Goal: Task Accomplishment & Management: Use online tool/utility

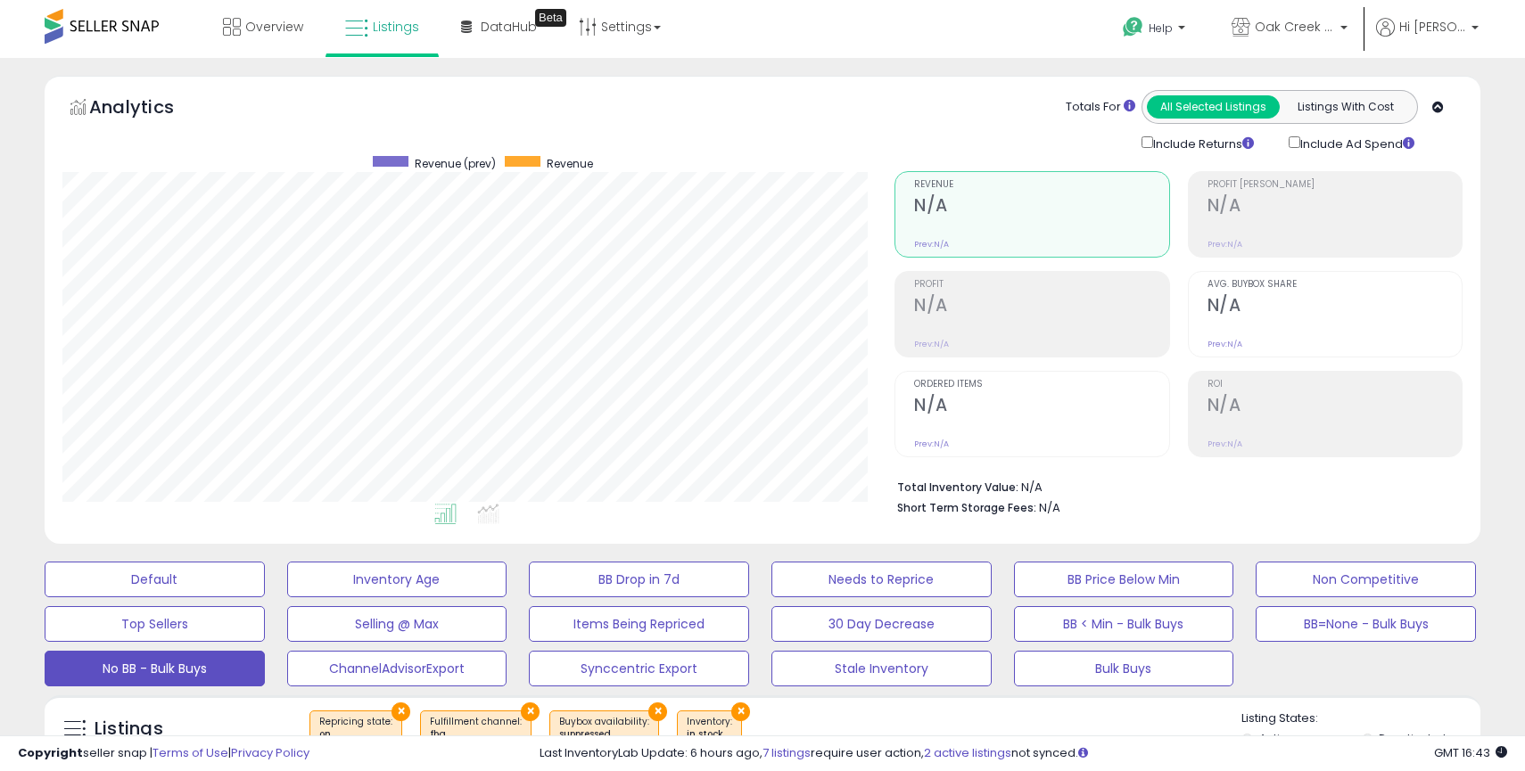
scroll to position [366, 832]
click at [1301, 29] on span "Oak Creek Trading Company US" at bounding box center [1295, 27] width 80 height 18
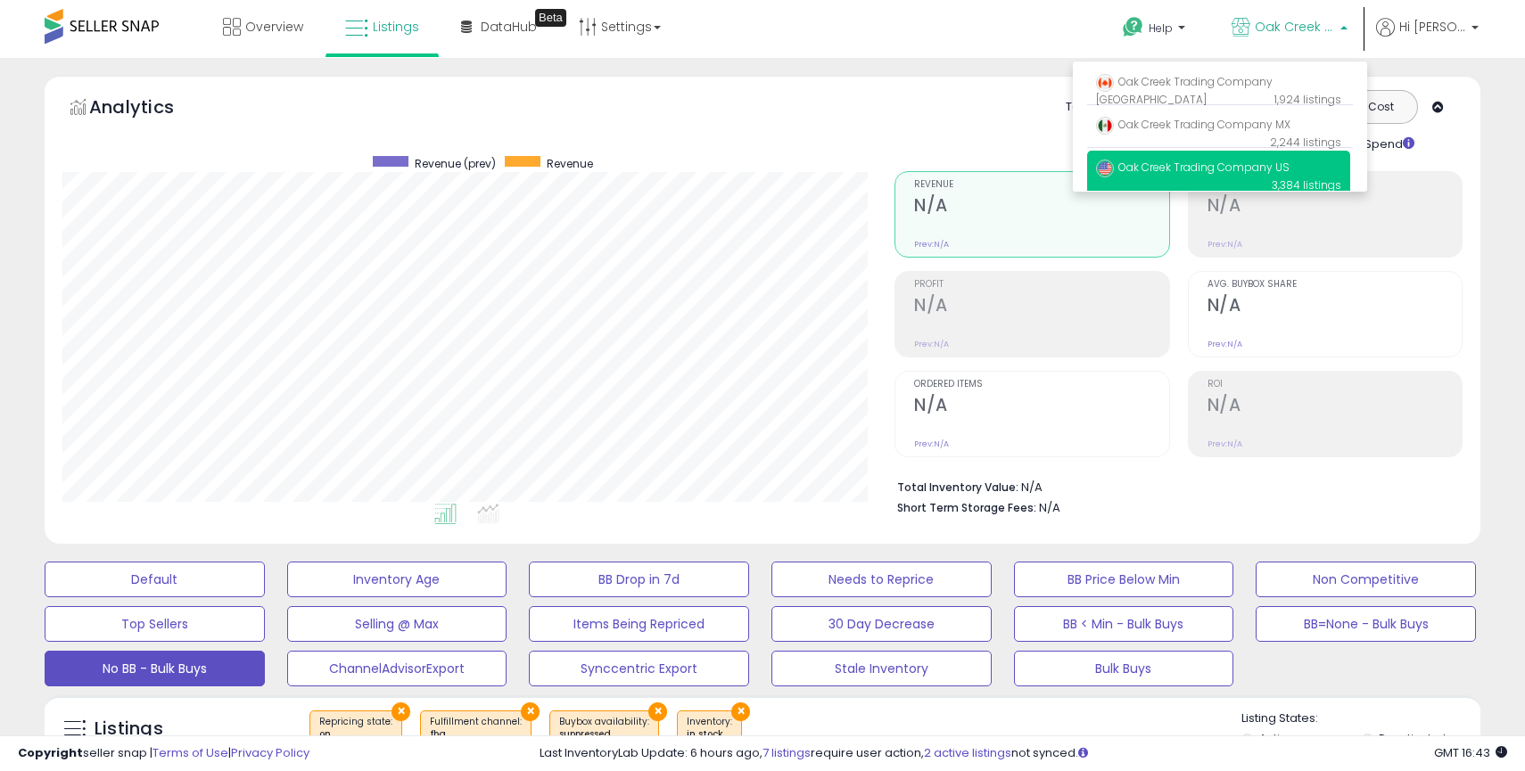
click at [1015, 63] on div "**********" at bounding box center [762, 607] width 1525 height 1099
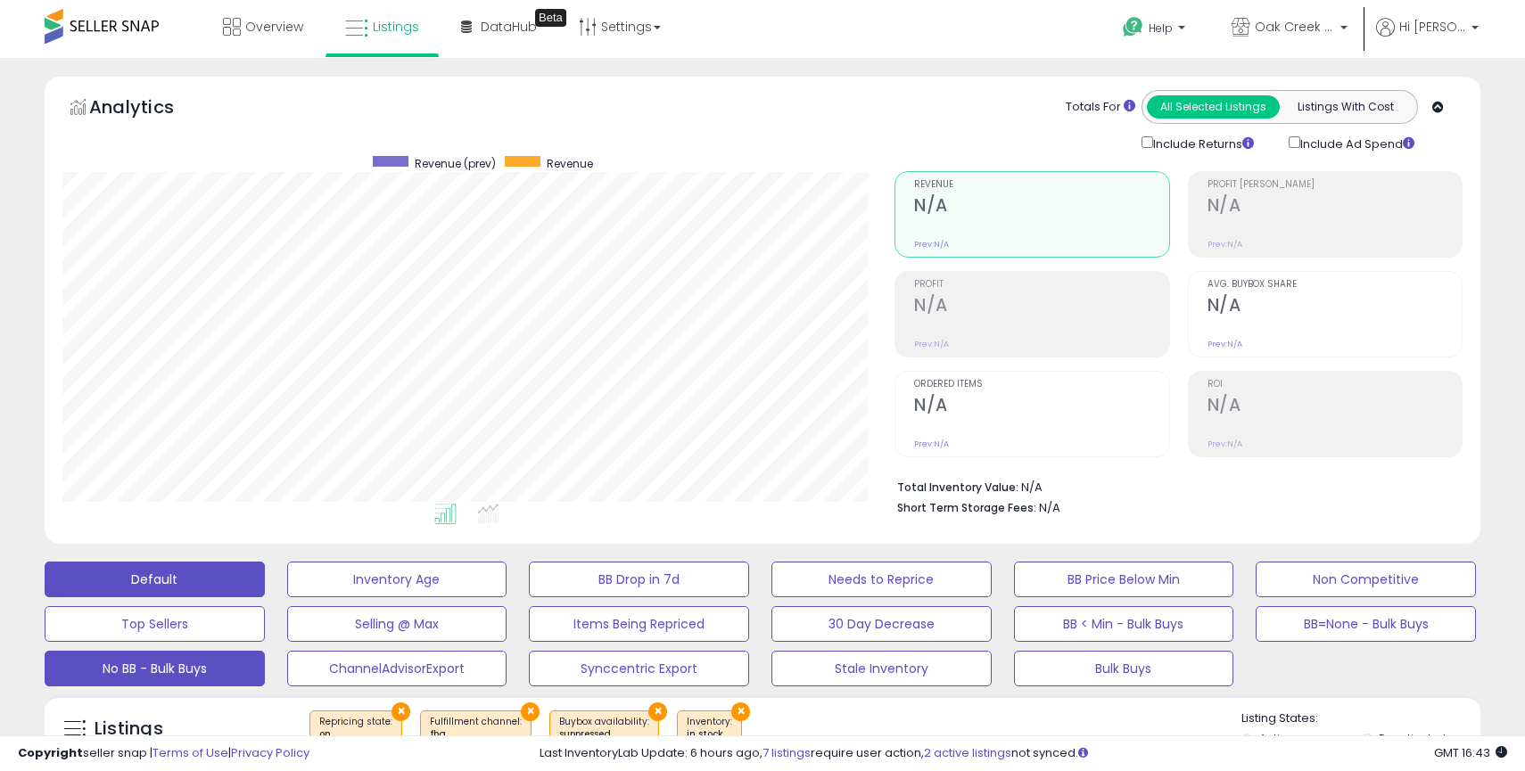
click at [223, 585] on button "Default" at bounding box center [155, 580] width 220 height 36
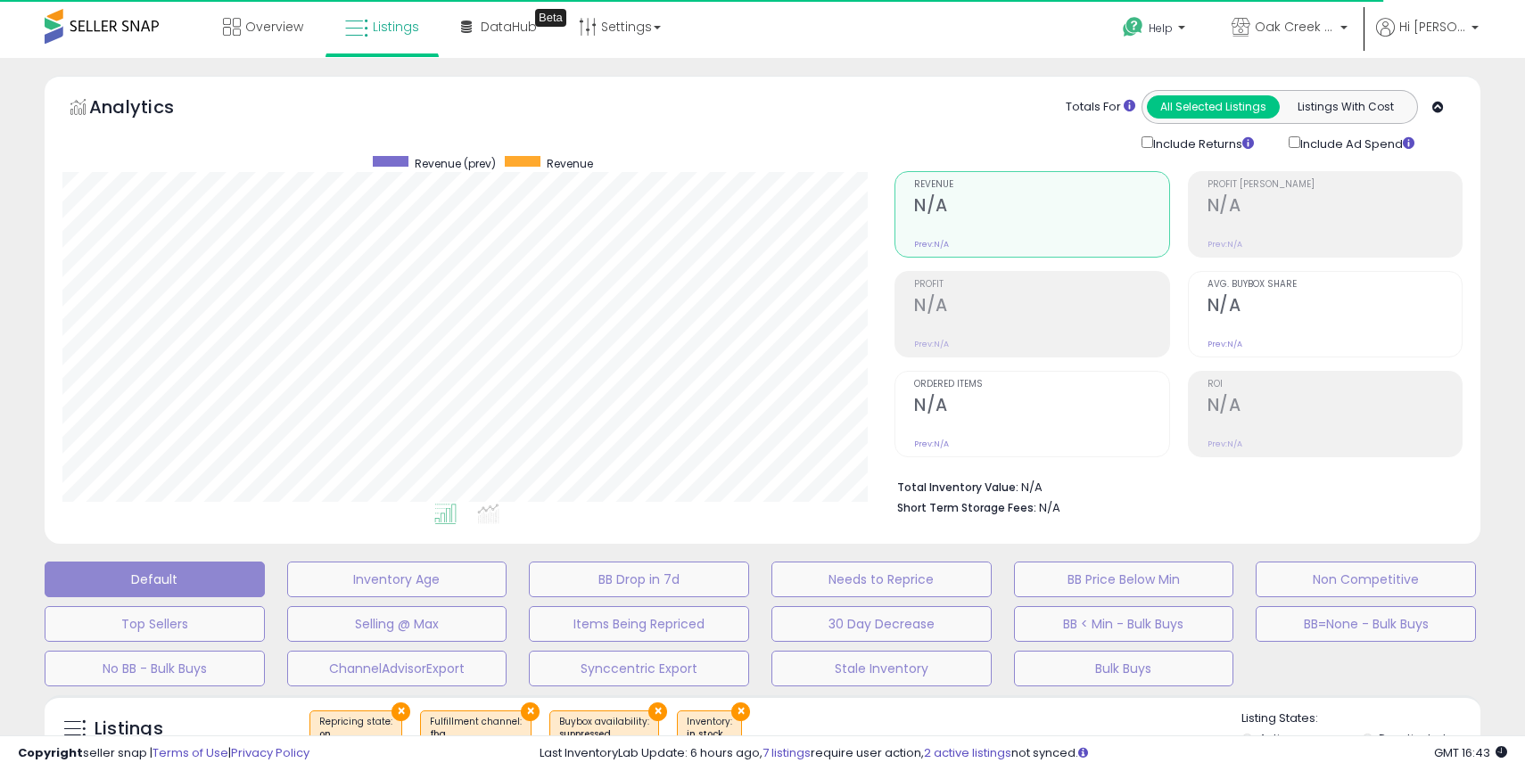
select select "**"
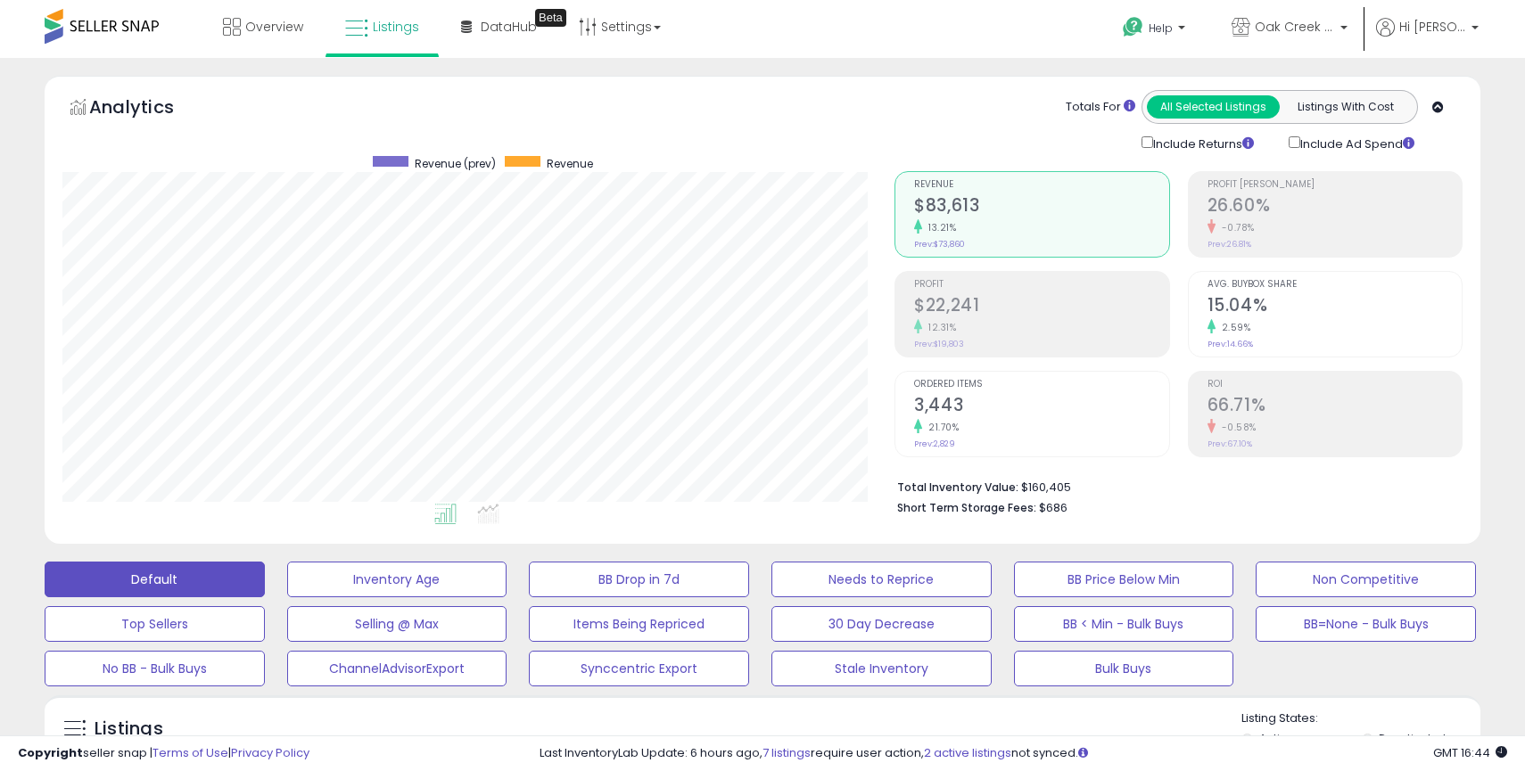
scroll to position [351, 0]
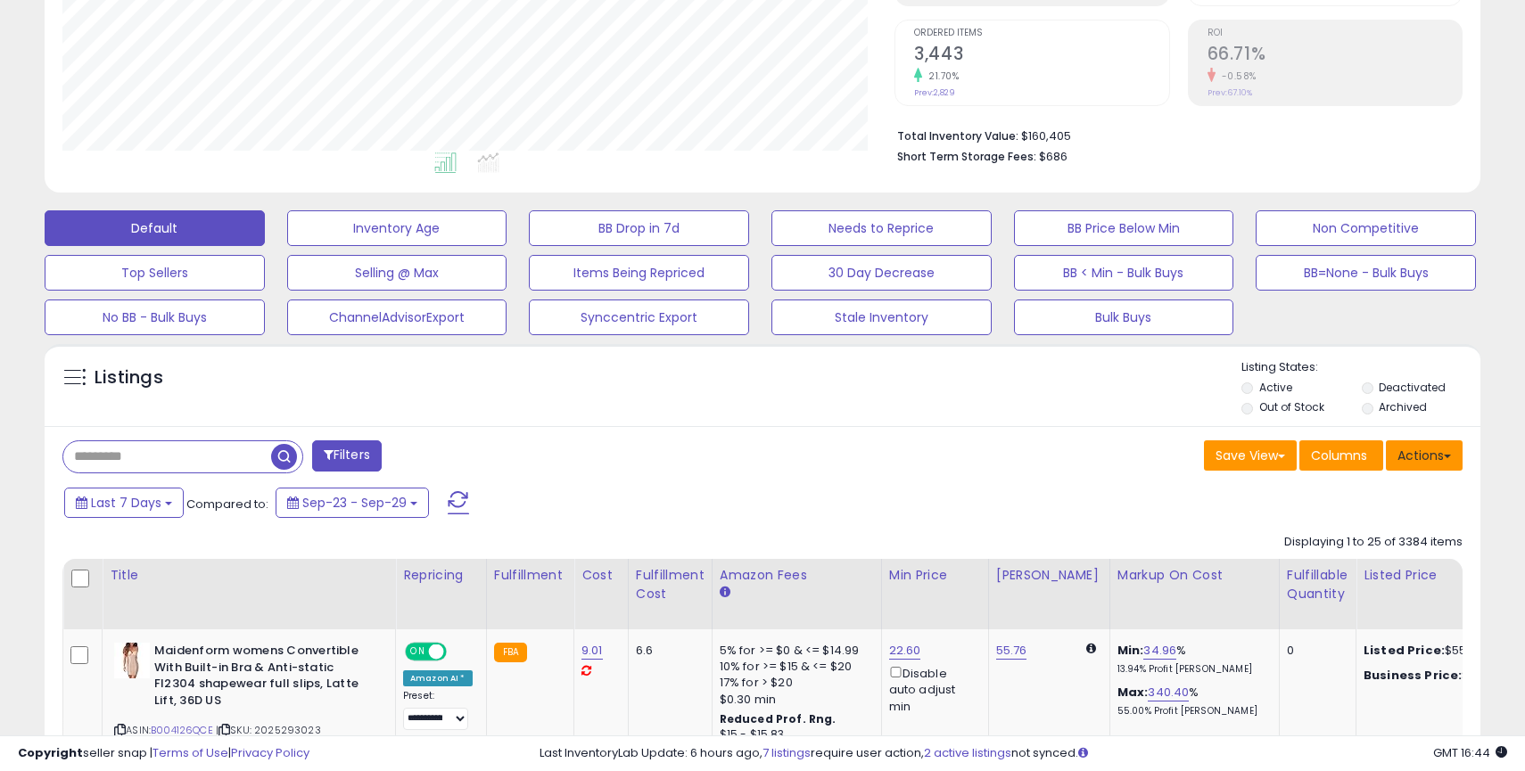
click at [1437, 459] on button "Actions" at bounding box center [1424, 456] width 77 height 30
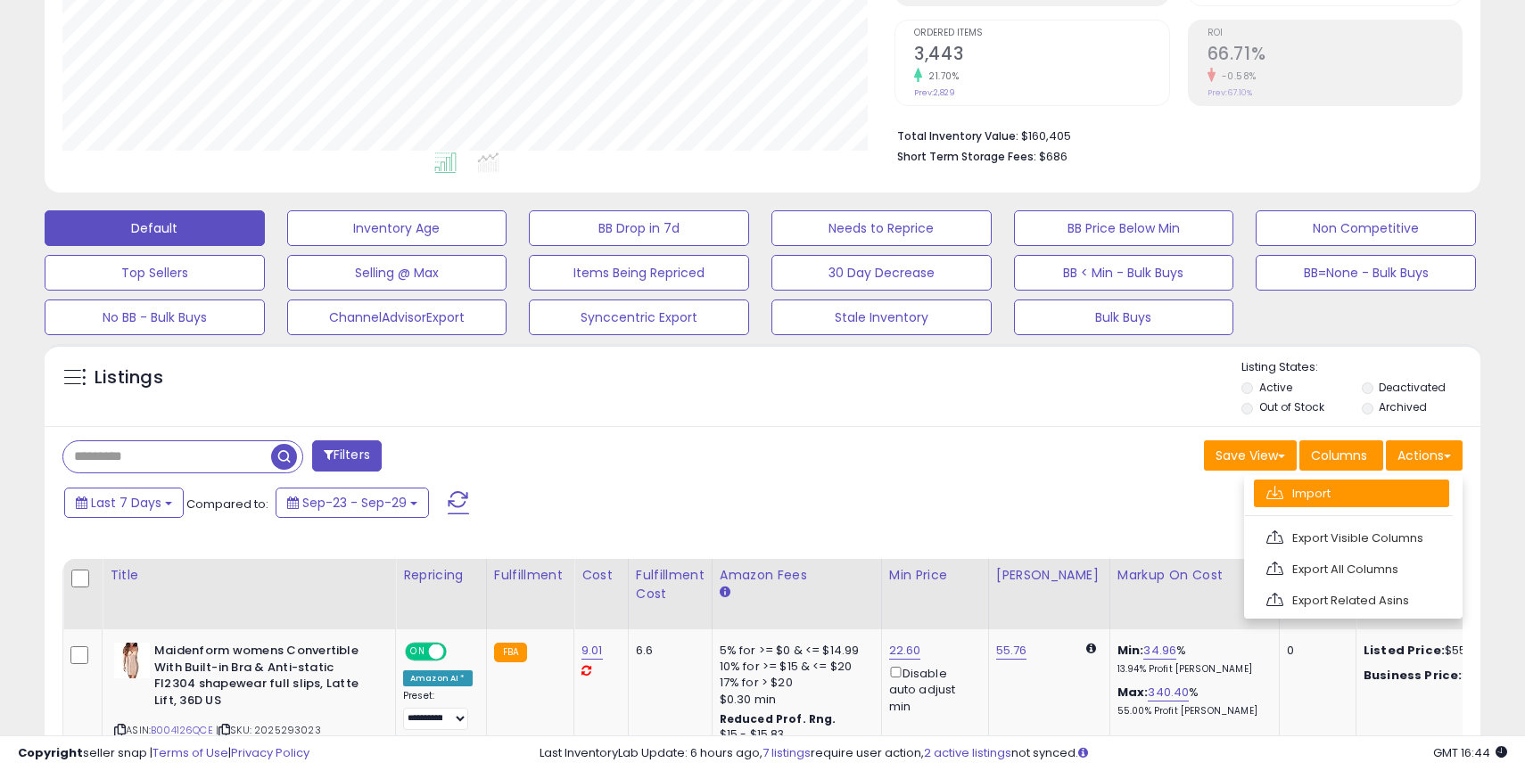
click at [1311, 498] on link "Import" at bounding box center [1351, 494] width 195 height 28
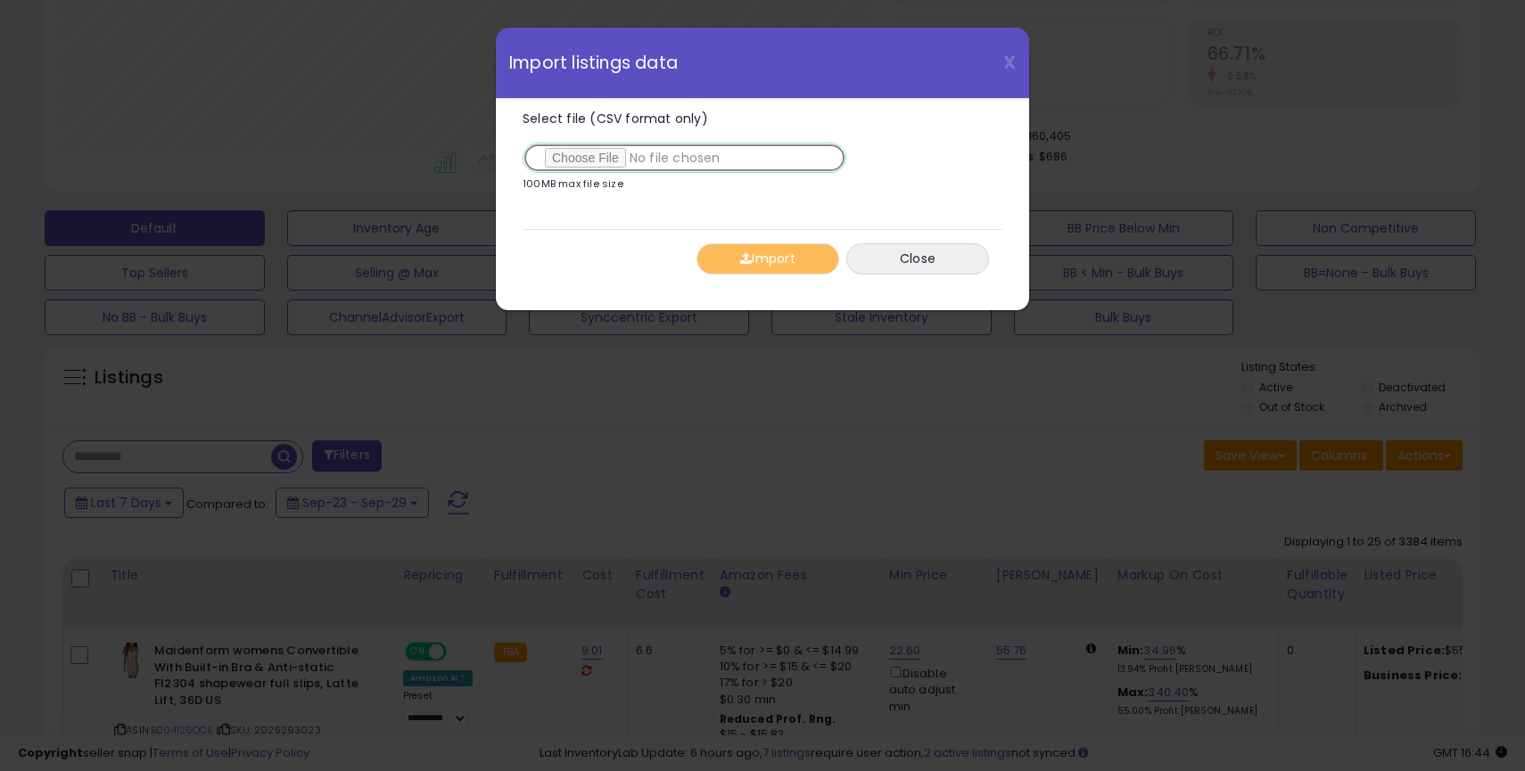
click at [571, 162] on input "Select file (CSV format only)" at bounding box center [685, 158] width 324 height 30
type input "**********"
click at [778, 252] on button "Import" at bounding box center [767, 258] width 143 height 31
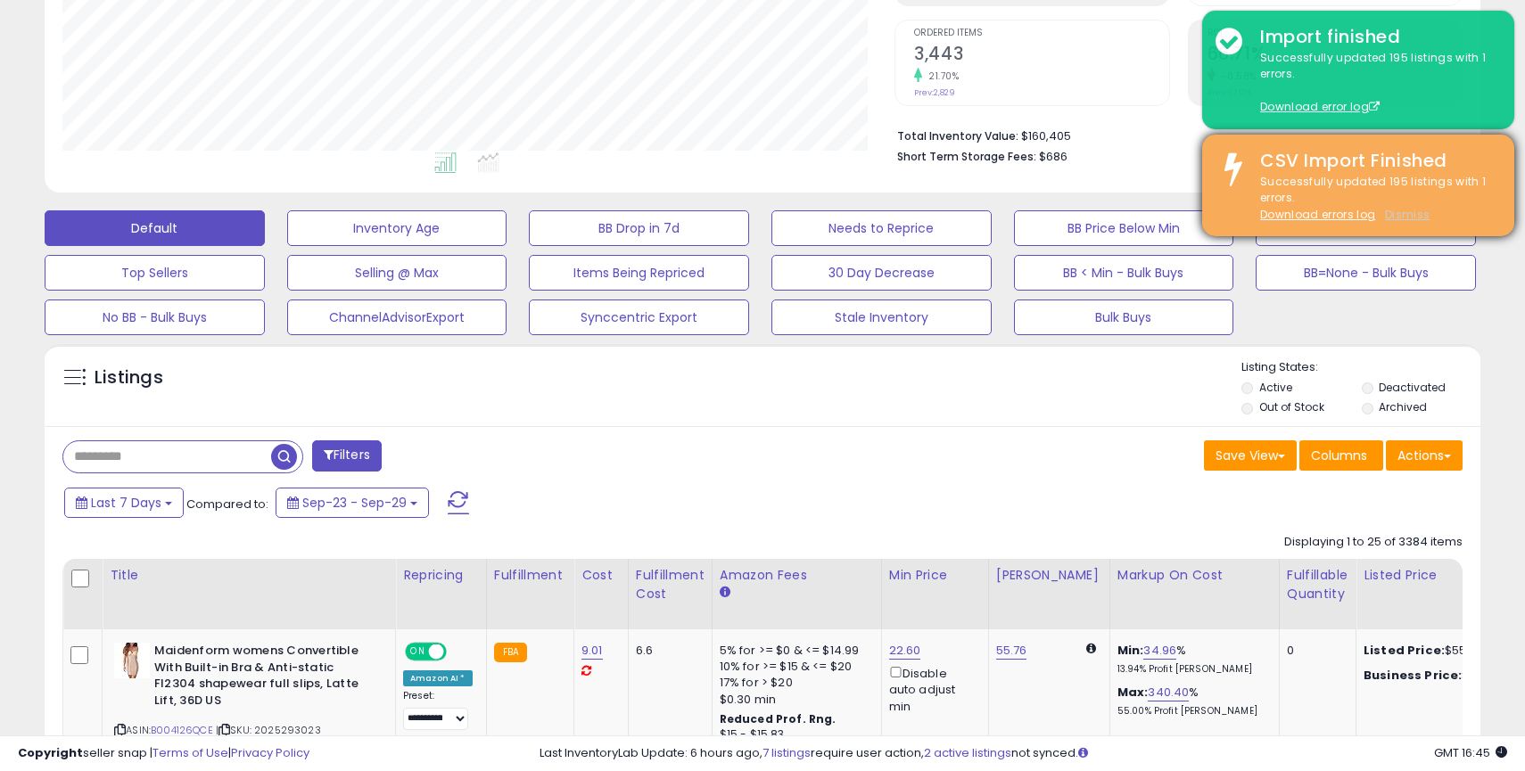
click at [1396, 216] on u "Dismiss" at bounding box center [1407, 214] width 45 height 15
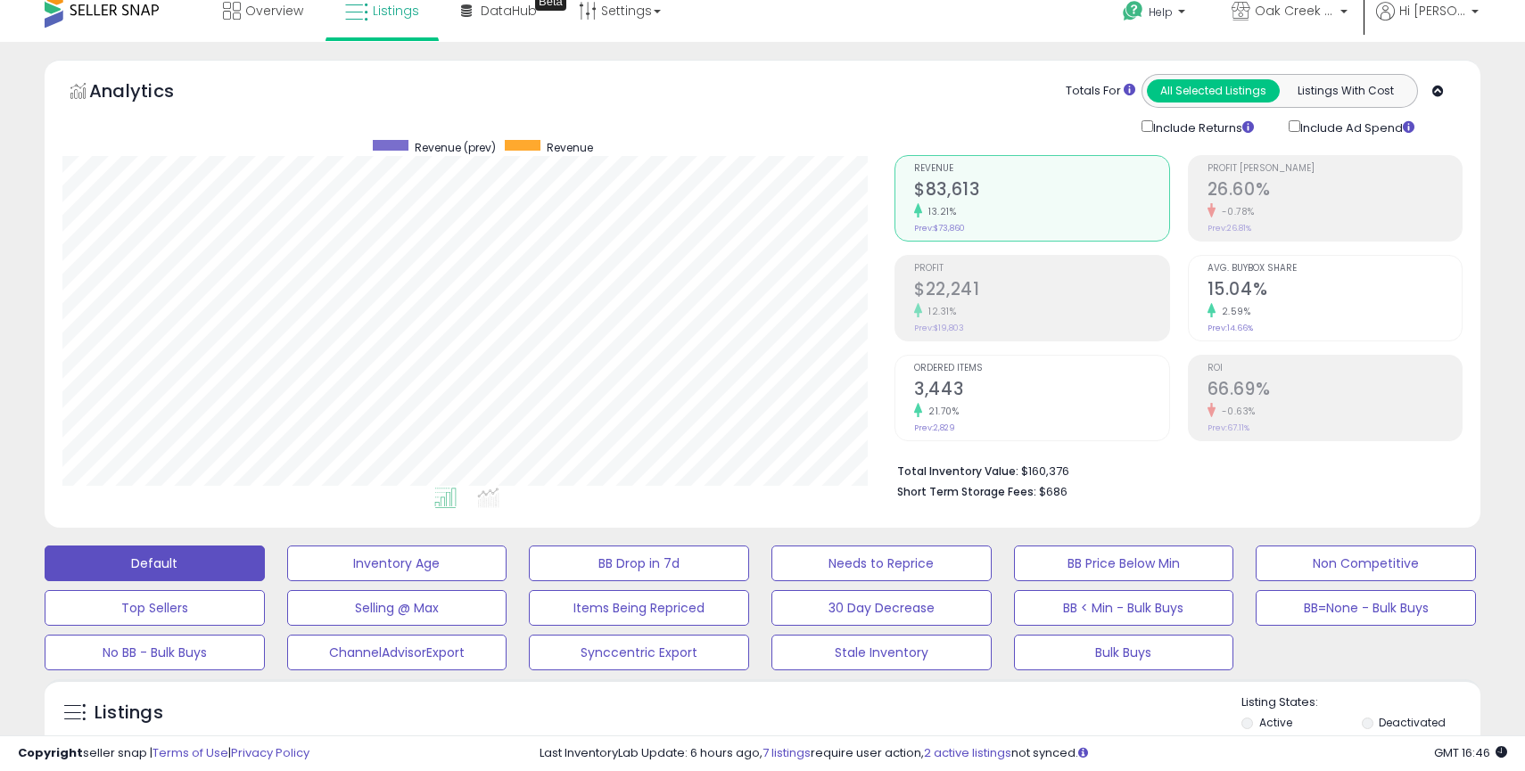
scroll to position [0, 0]
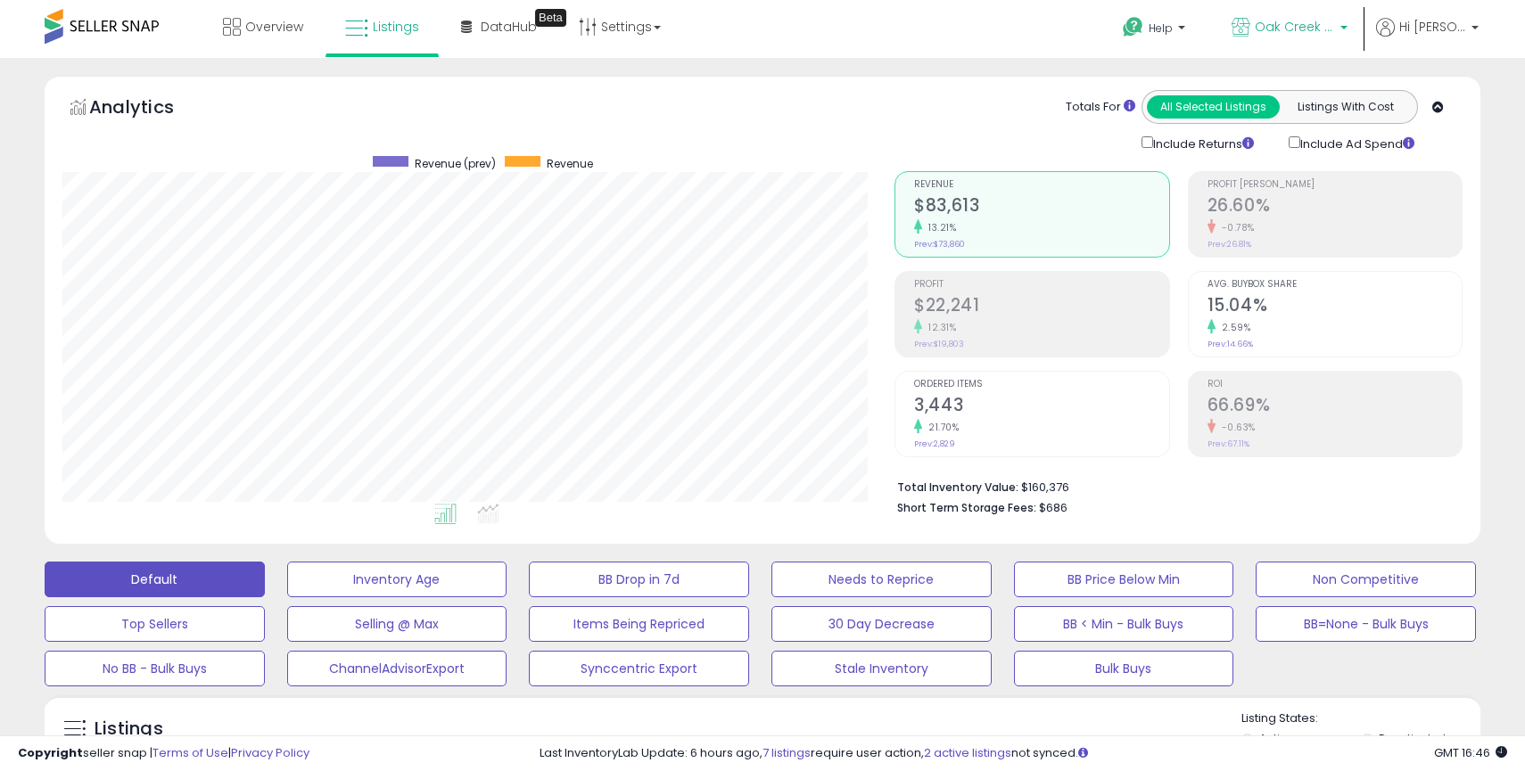
click at [1335, 38] on p "Oak Creek Trading Company US" at bounding box center [1289, 29] width 116 height 22
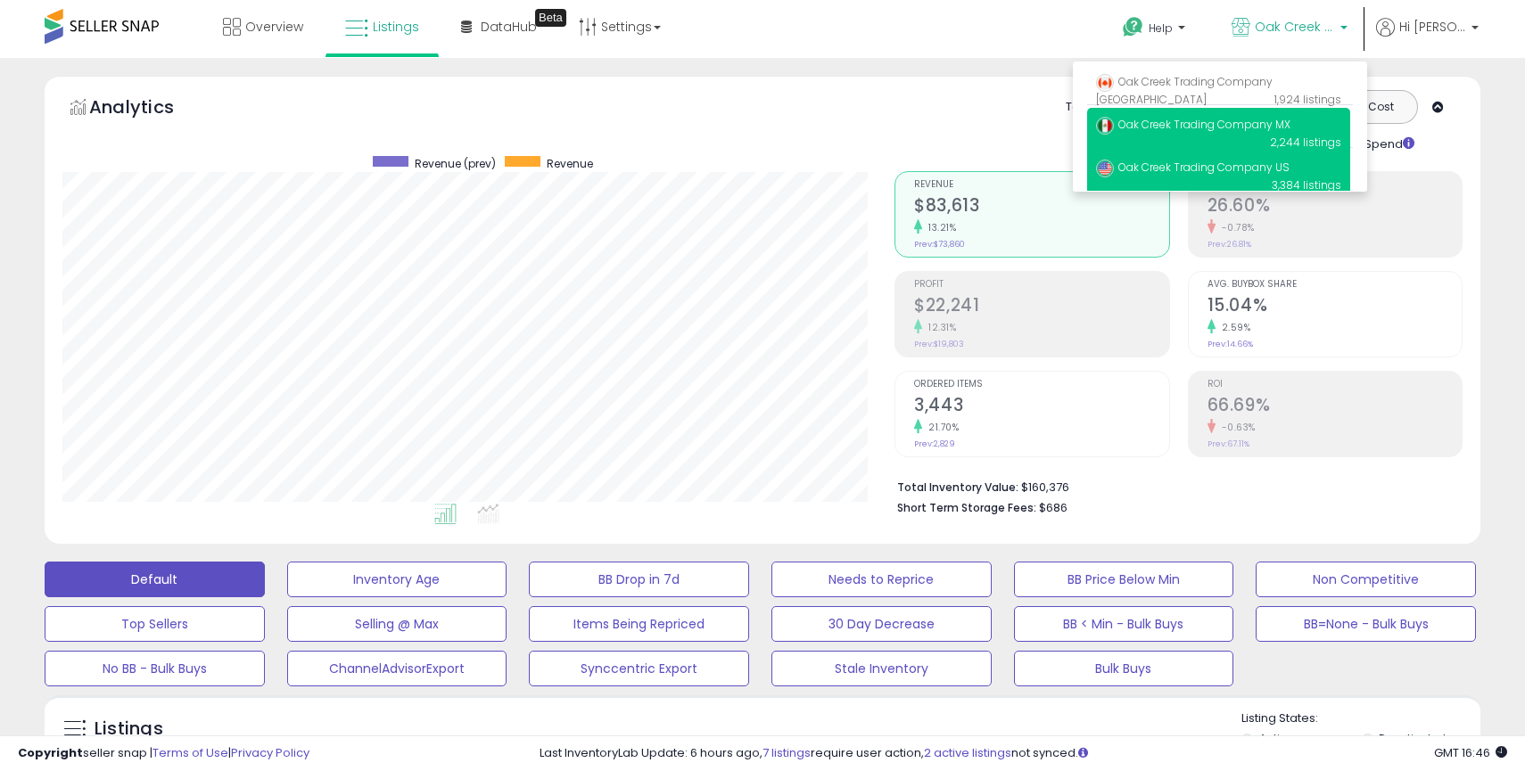
click at [1246, 121] on span "Oak Creek Trading Company MX" at bounding box center [1193, 124] width 194 height 15
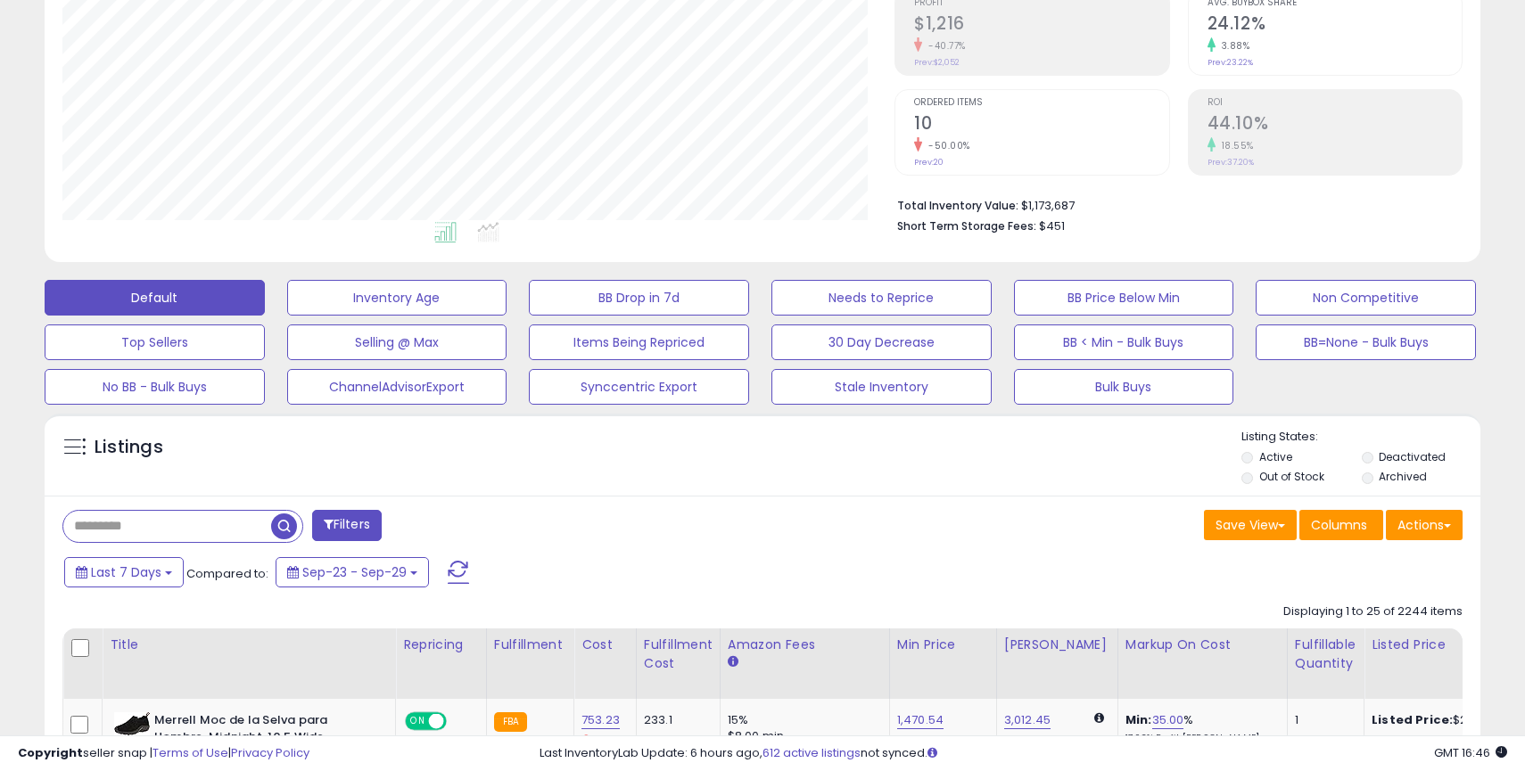
scroll to position [394, 0]
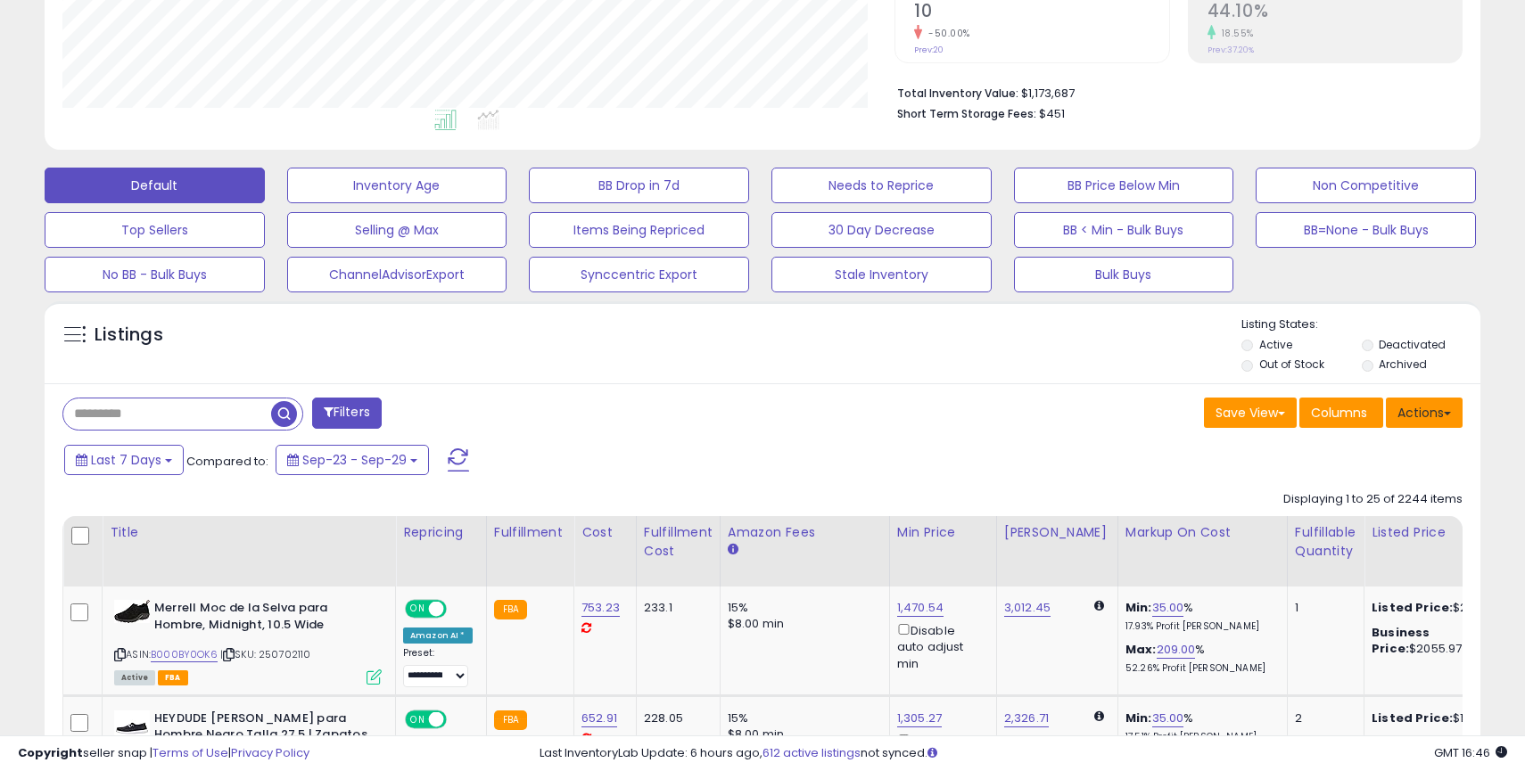
click at [1427, 426] on button "Actions" at bounding box center [1424, 413] width 77 height 30
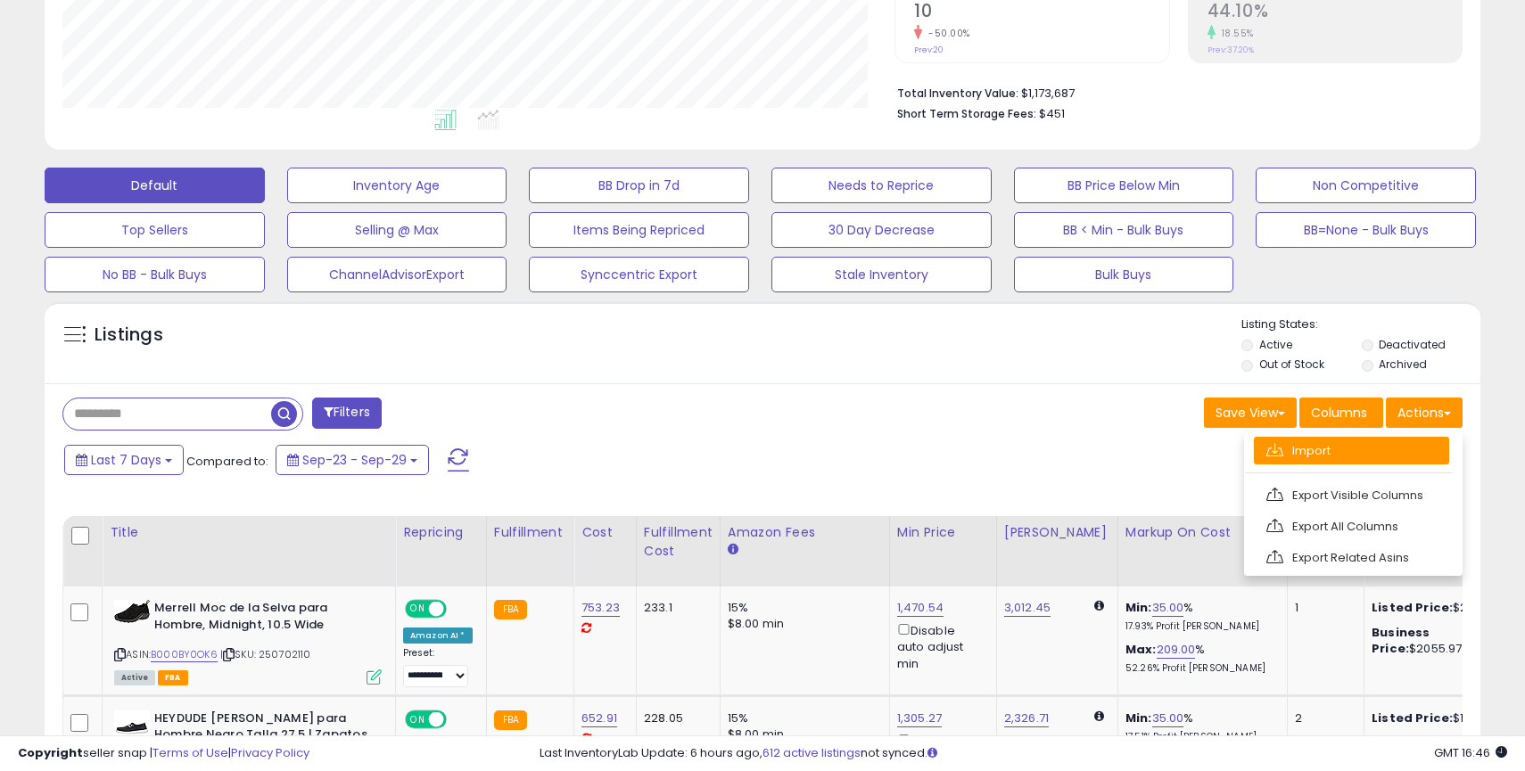
click at [1316, 450] on link "Import" at bounding box center [1351, 451] width 195 height 28
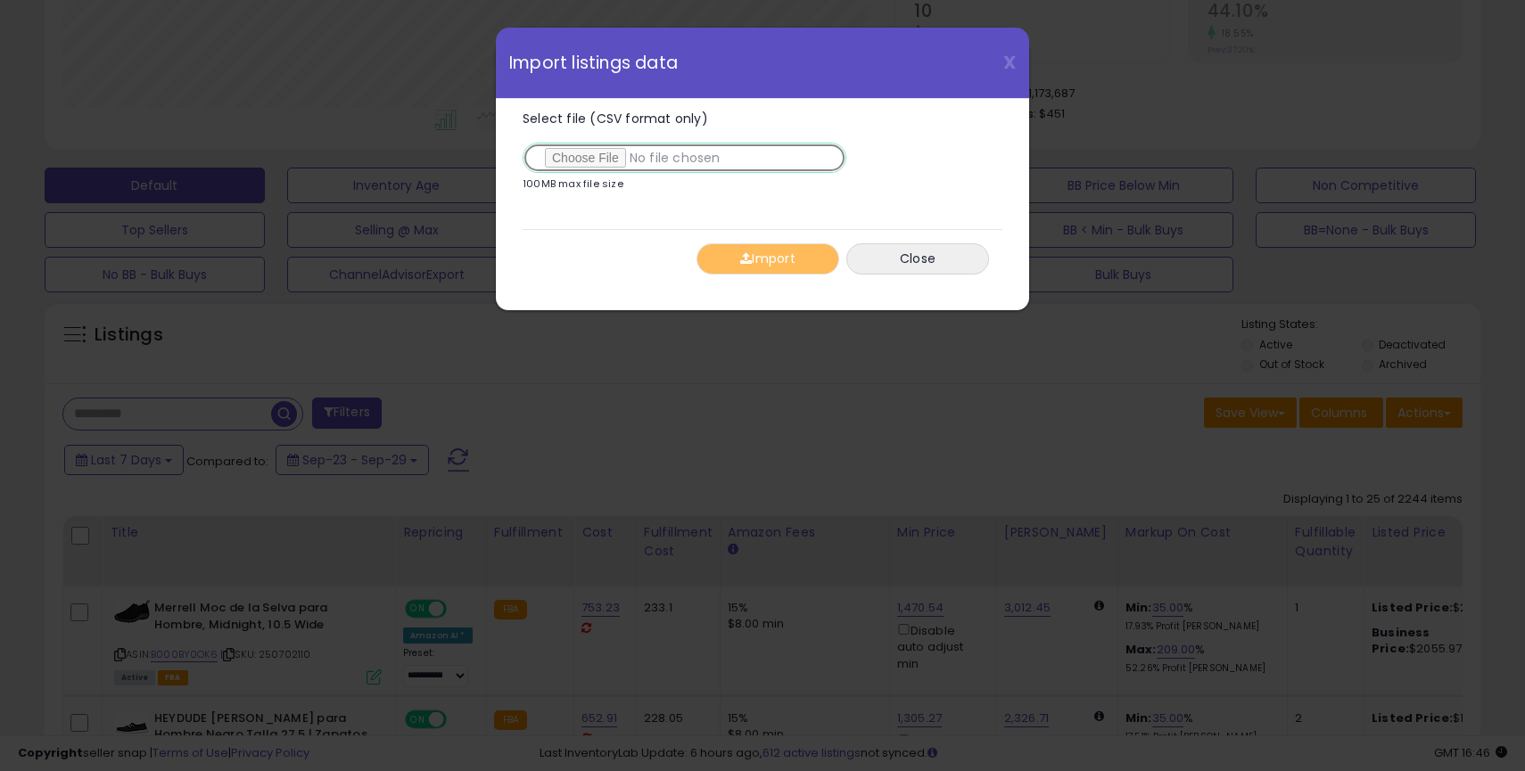
click at [583, 155] on input "Select file (CSV format only)" at bounding box center [685, 158] width 324 height 30
type input "**********"
click at [791, 260] on button "Import" at bounding box center [767, 258] width 143 height 31
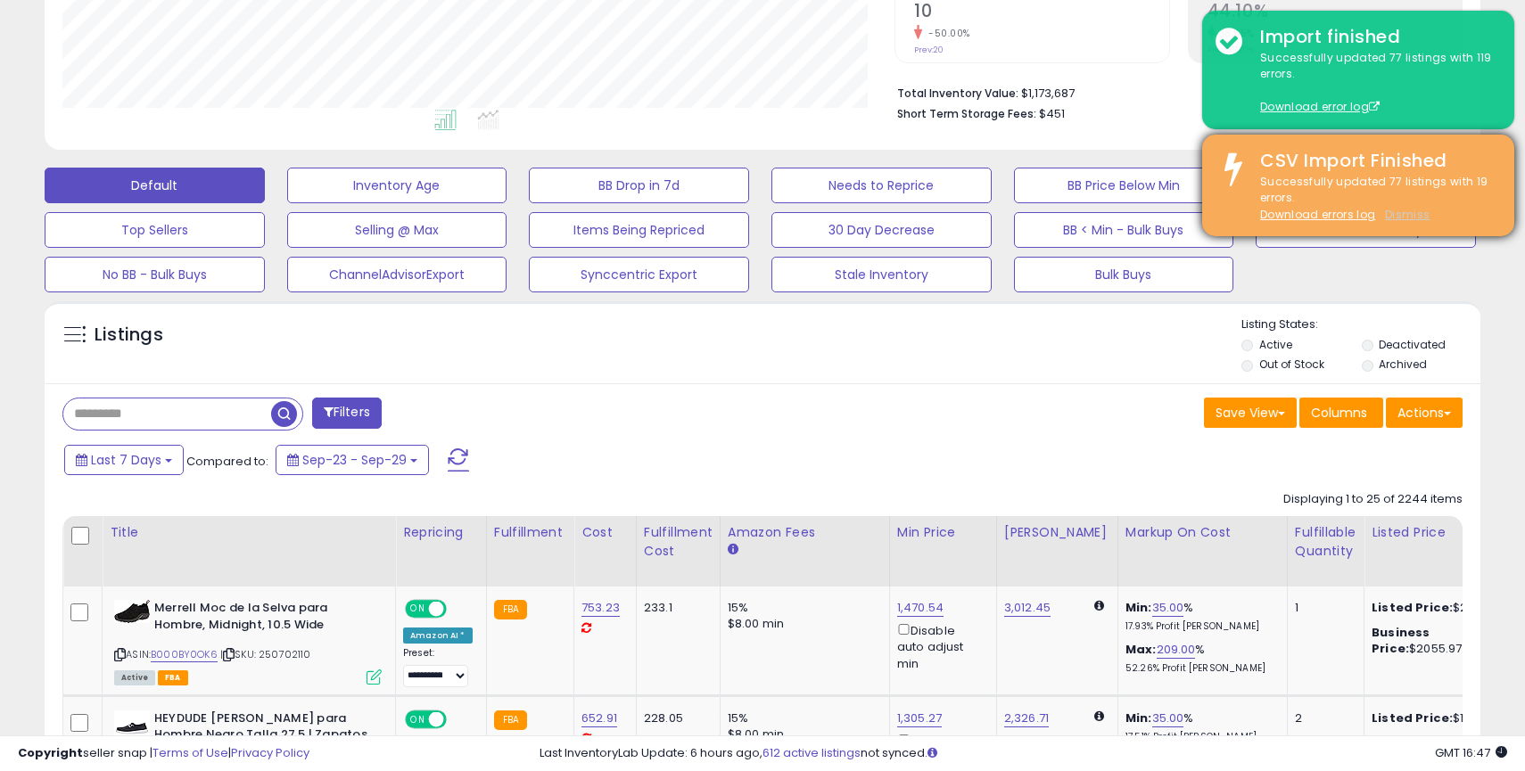
click at [1407, 215] on u "Dismiss" at bounding box center [1407, 214] width 45 height 15
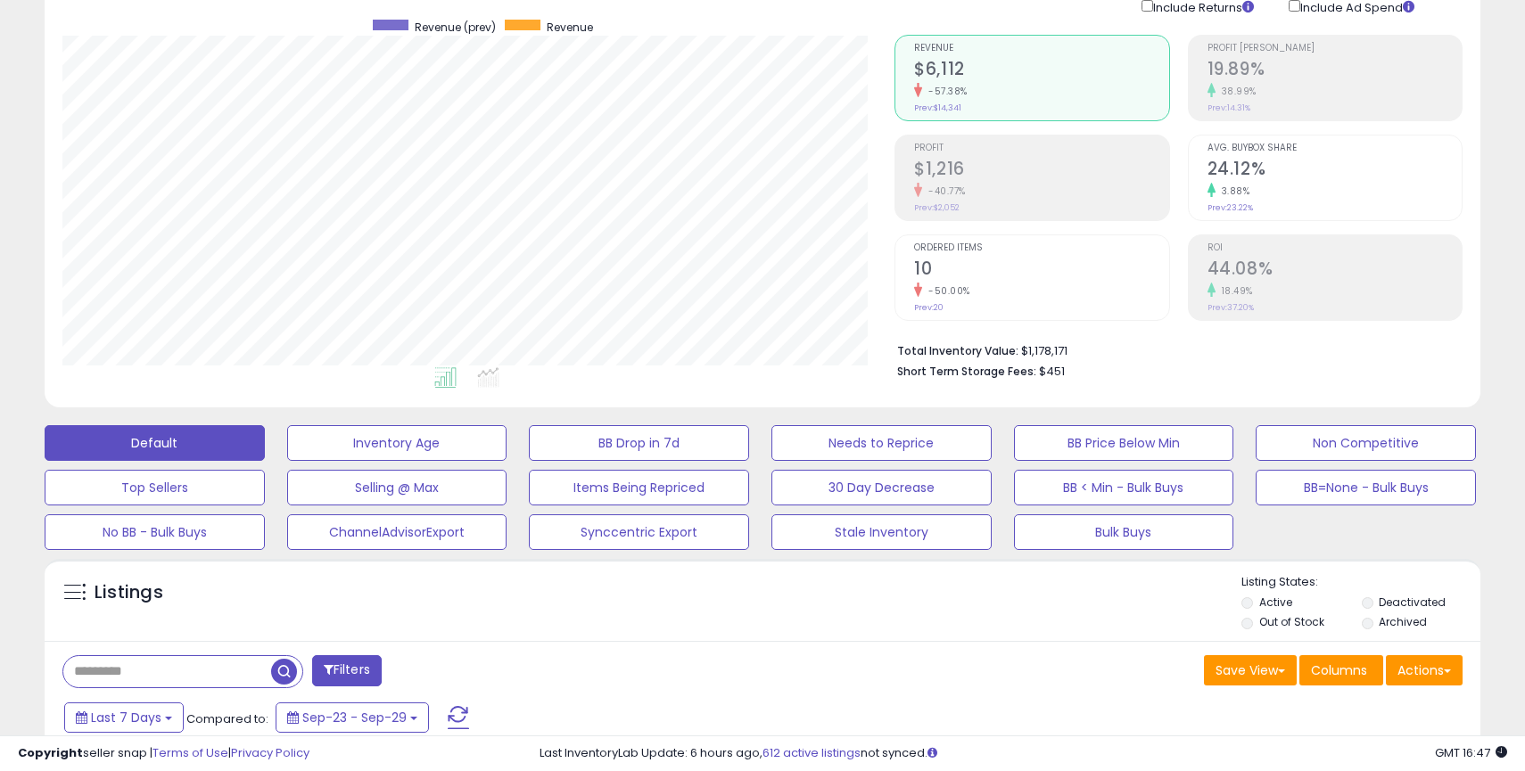
scroll to position [0, 0]
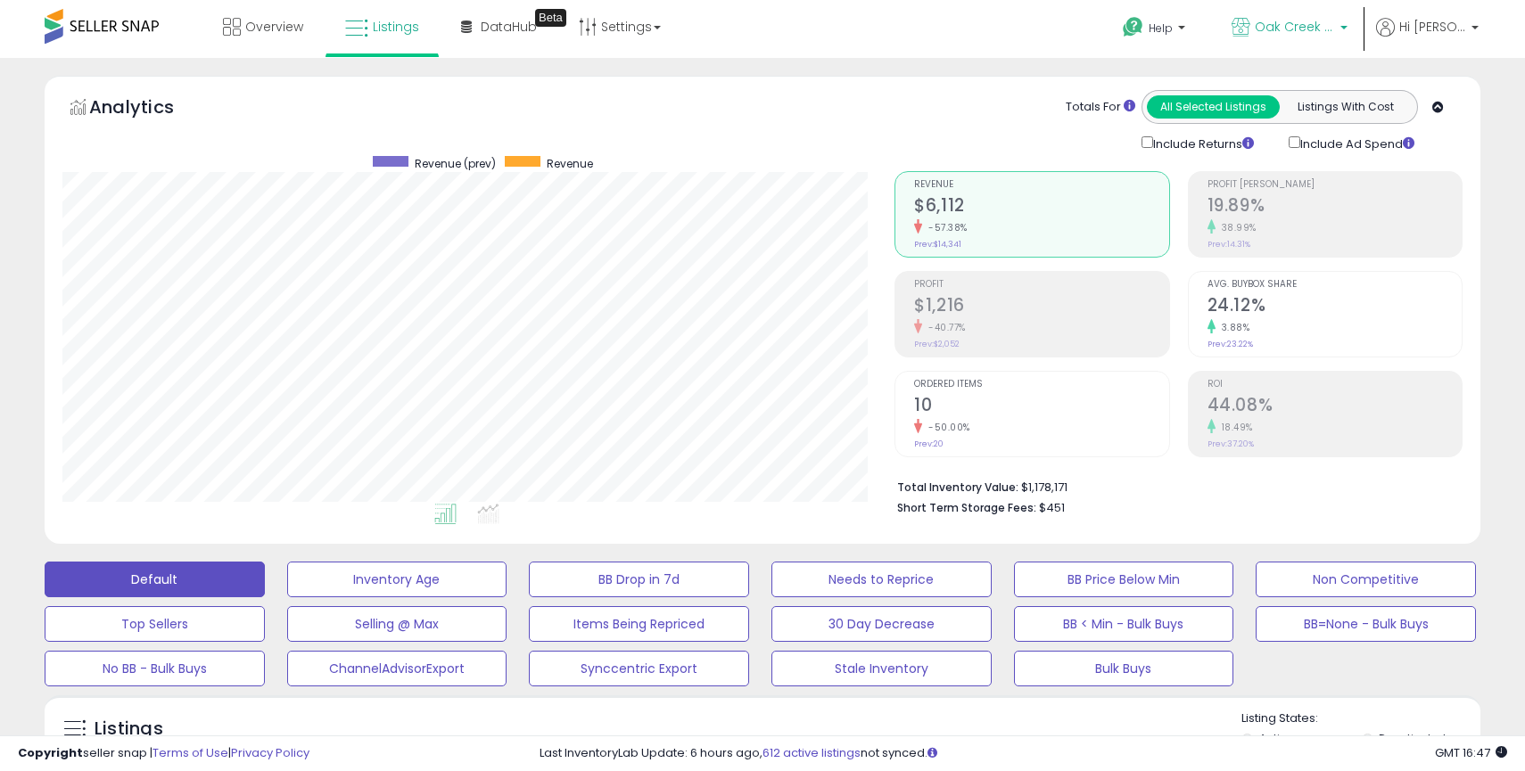
click at [1326, 39] on p "Oak Creek Trading Company MX" at bounding box center [1289, 29] width 116 height 22
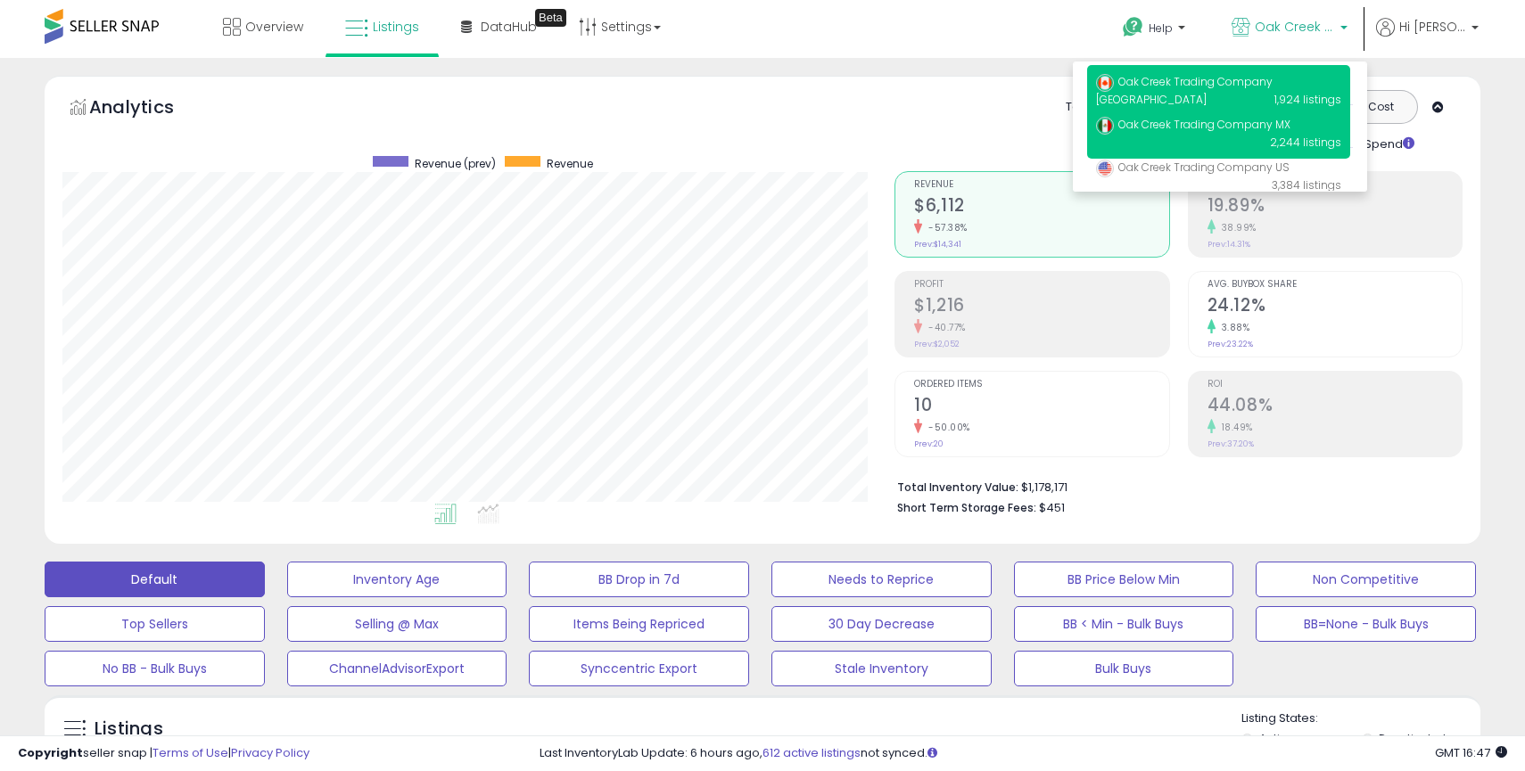
click at [1264, 90] on p "Oak Creek Trading Company [GEOGRAPHIC_DATA] 1,924 listings" at bounding box center [1218, 90] width 263 height 51
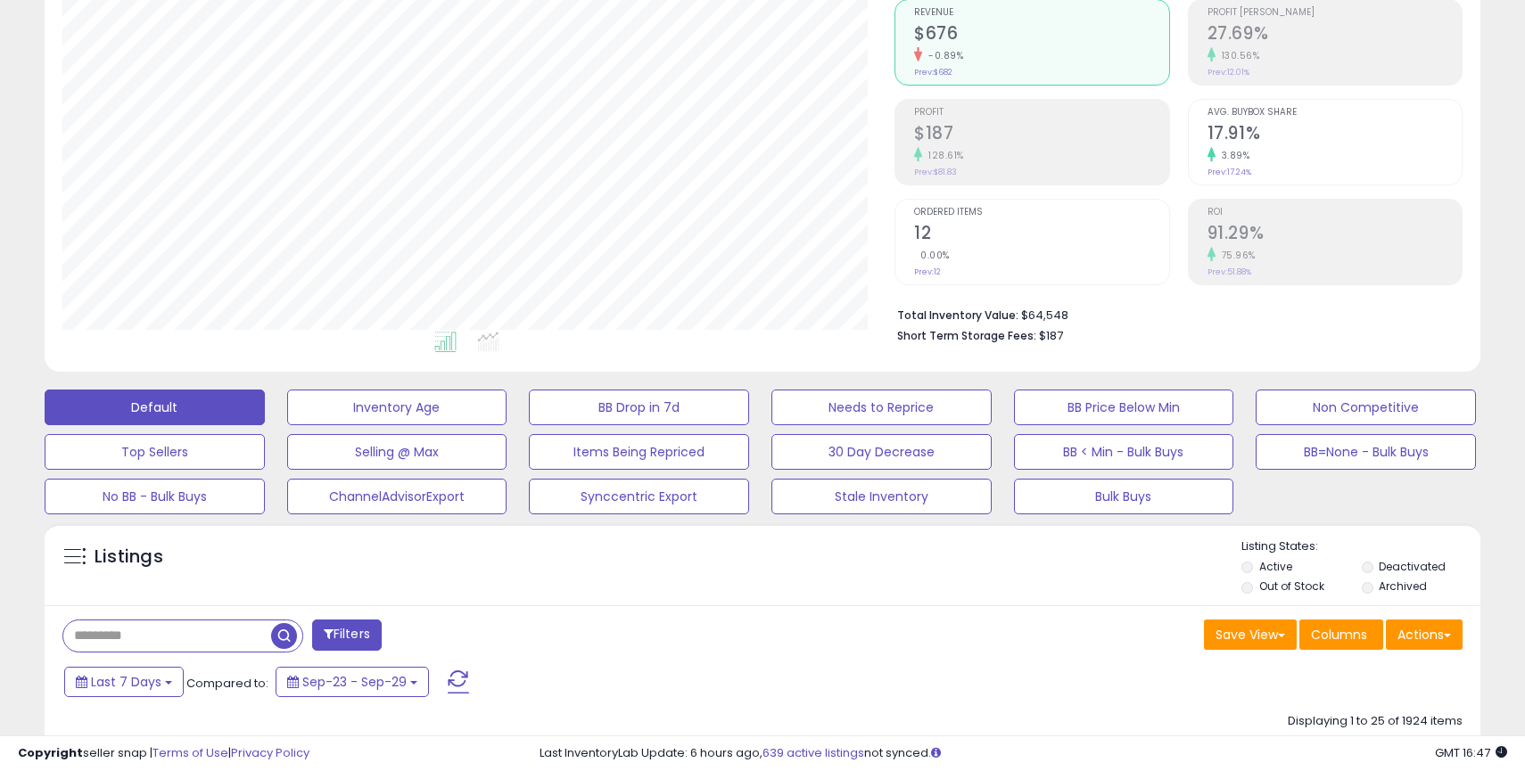
scroll to position [194, 0]
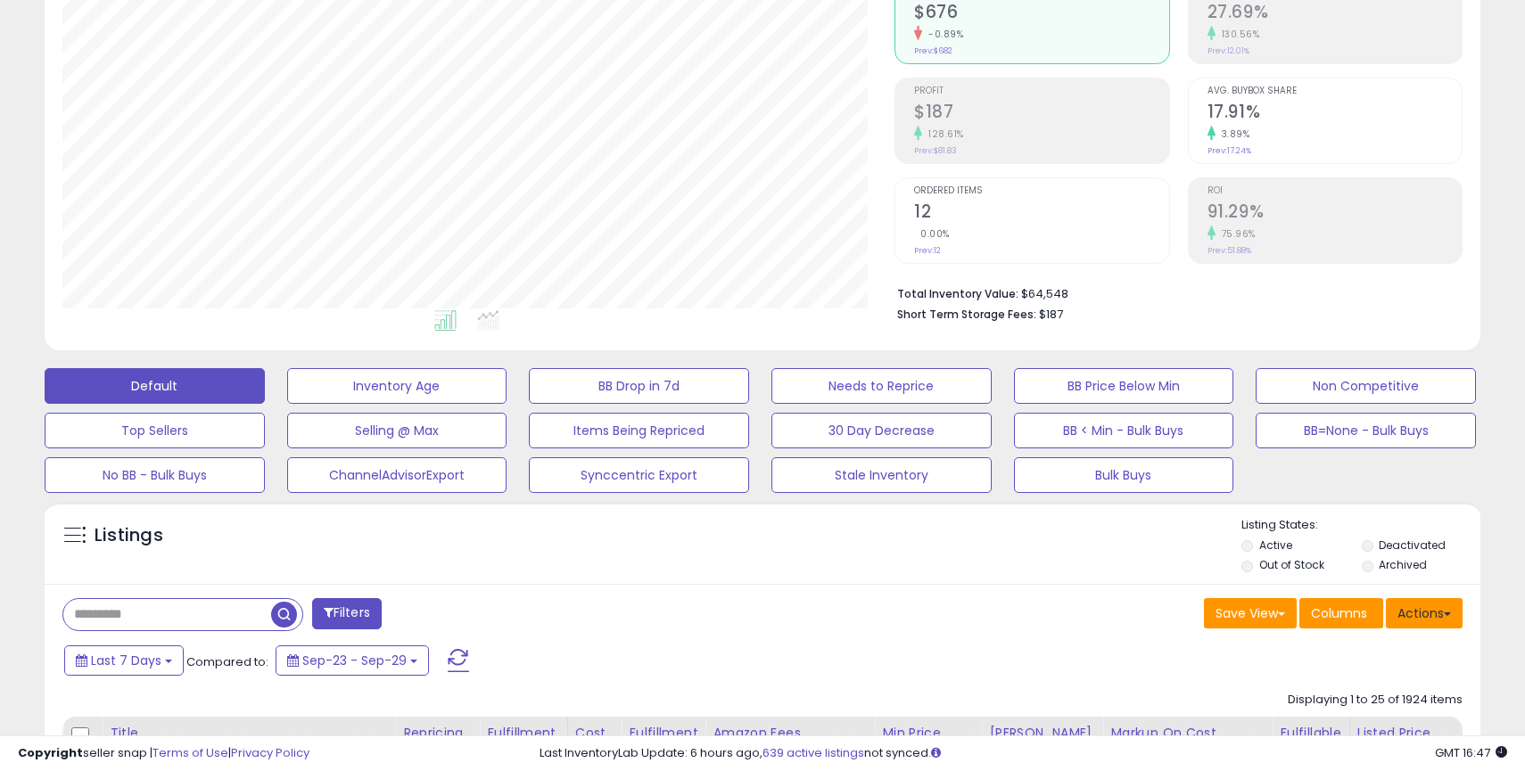
click at [1418, 613] on button "Actions" at bounding box center [1424, 613] width 77 height 30
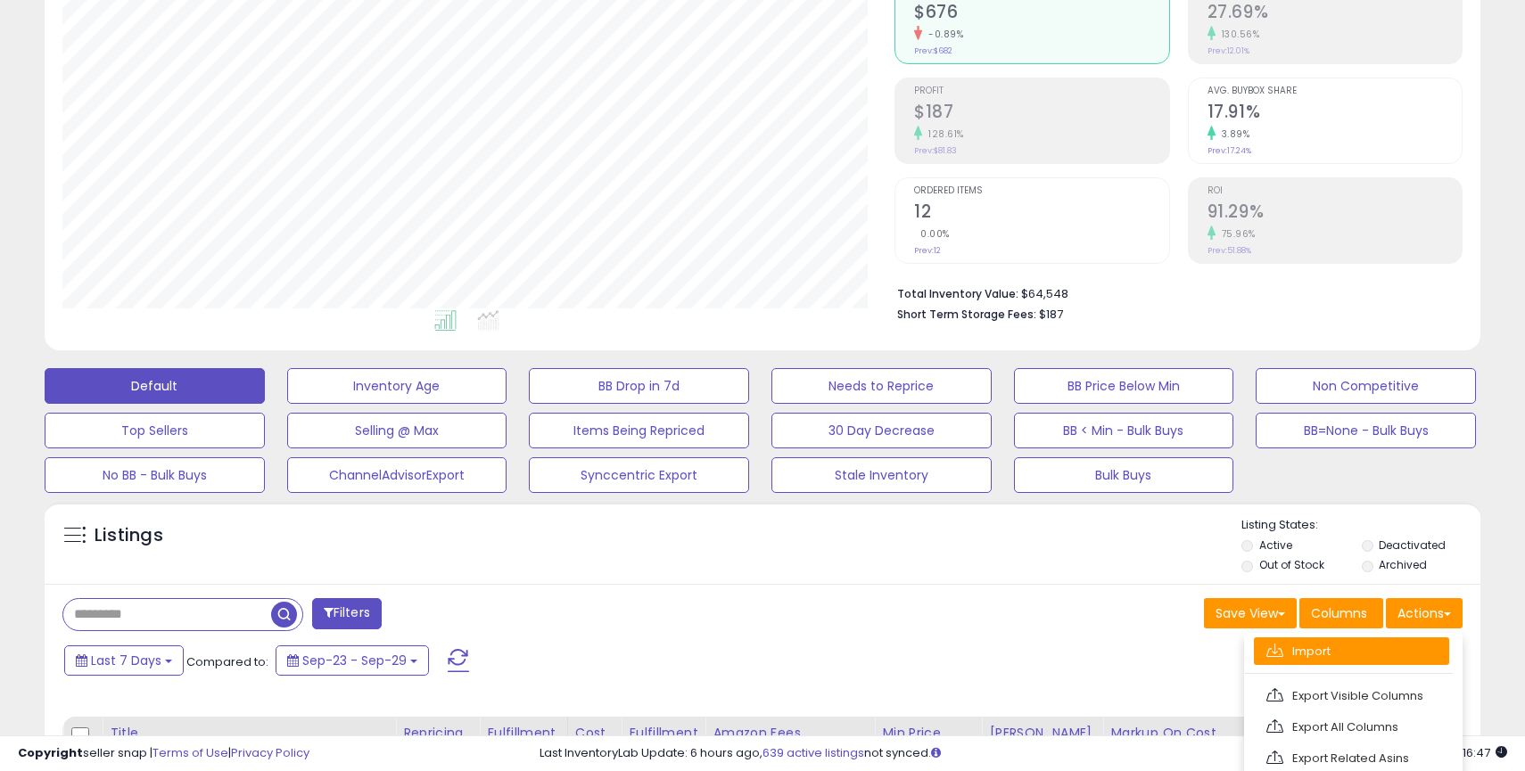
click at [1313, 650] on link "Import" at bounding box center [1351, 652] width 195 height 28
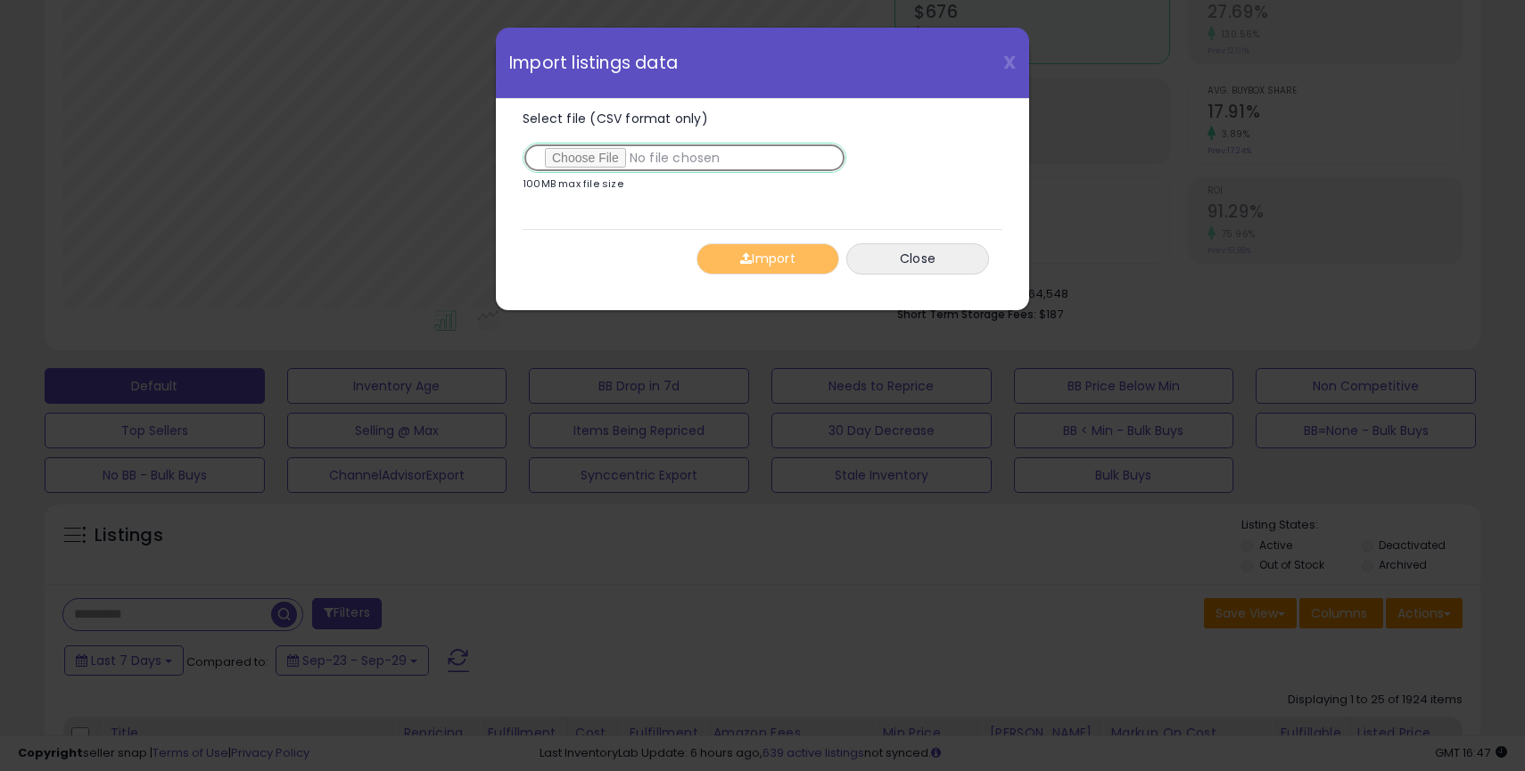
click at [584, 164] on input "Select file (CSV format only)" at bounding box center [685, 158] width 324 height 30
type input "**********"
click at [778, 252] on button "Import" at bounding box center [767, 258] width 143 height 31
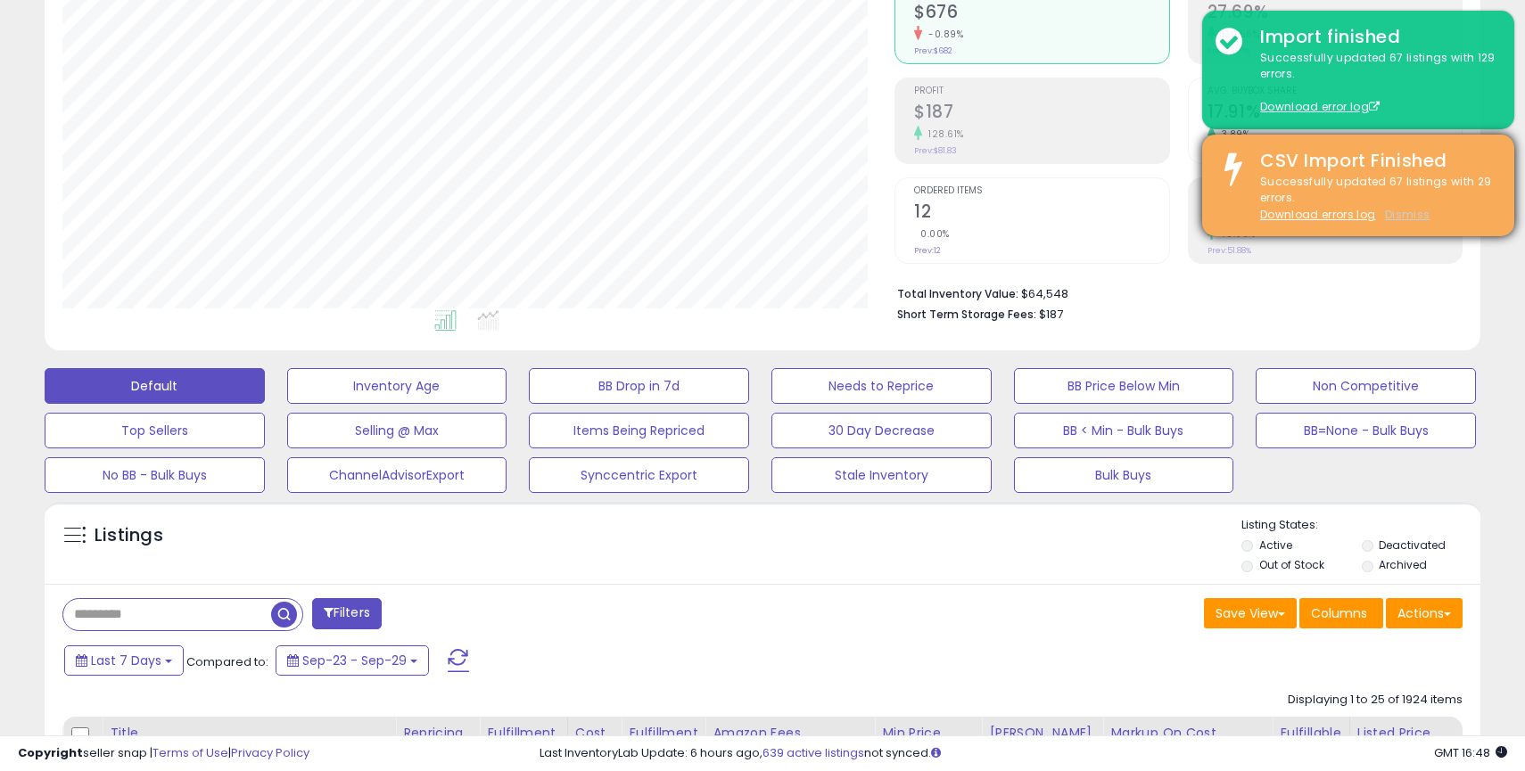
click at [1401, 218] on u "Dismiss" at bounding box center [1407, 214] width 45 height 15
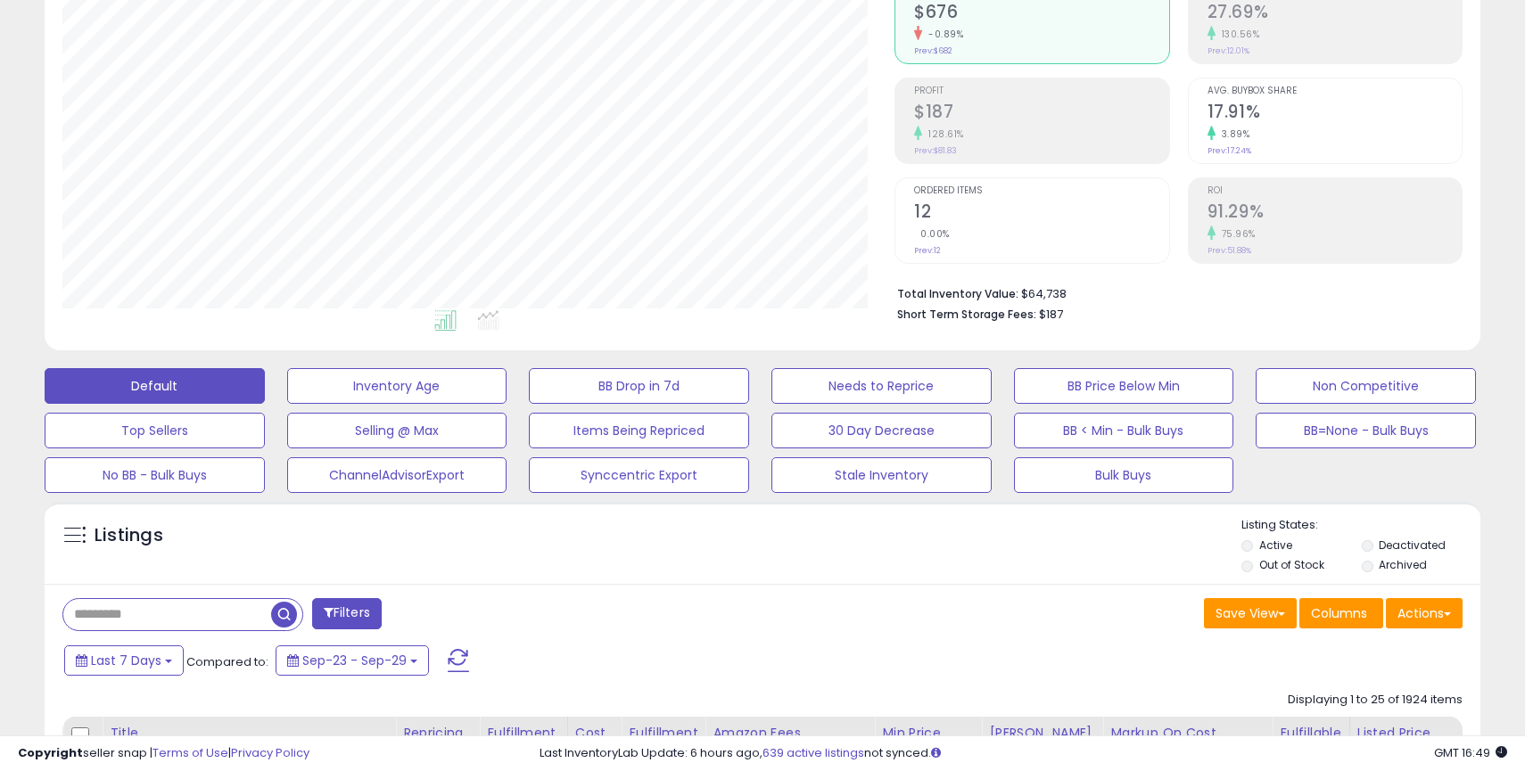
scroll to position [0, 0]
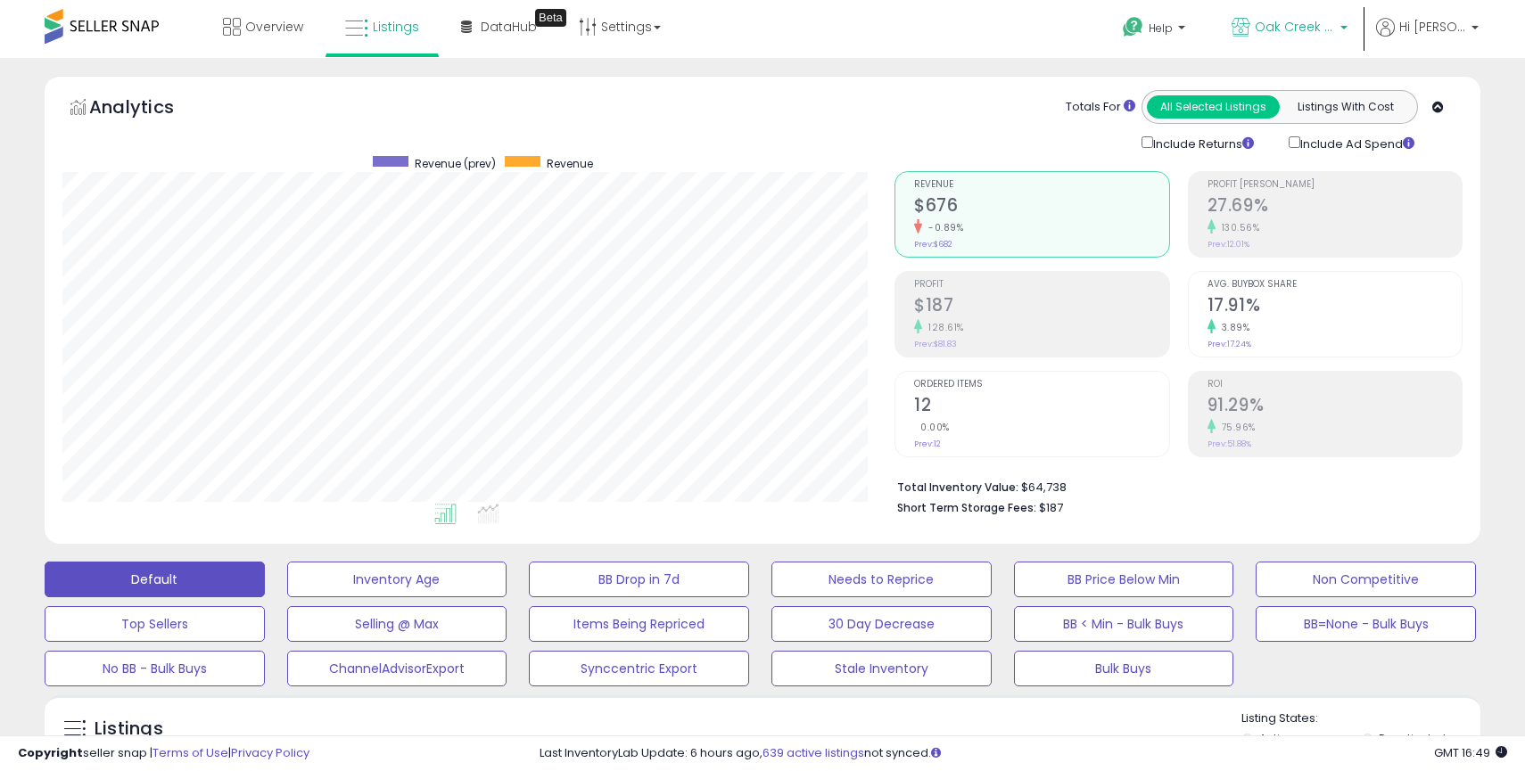
click at [1286, 33] on span "Oak Creek Trading Company [GEOGRAPHIC_DATA]" at bounding box center [1295, 27] width 80 height 18
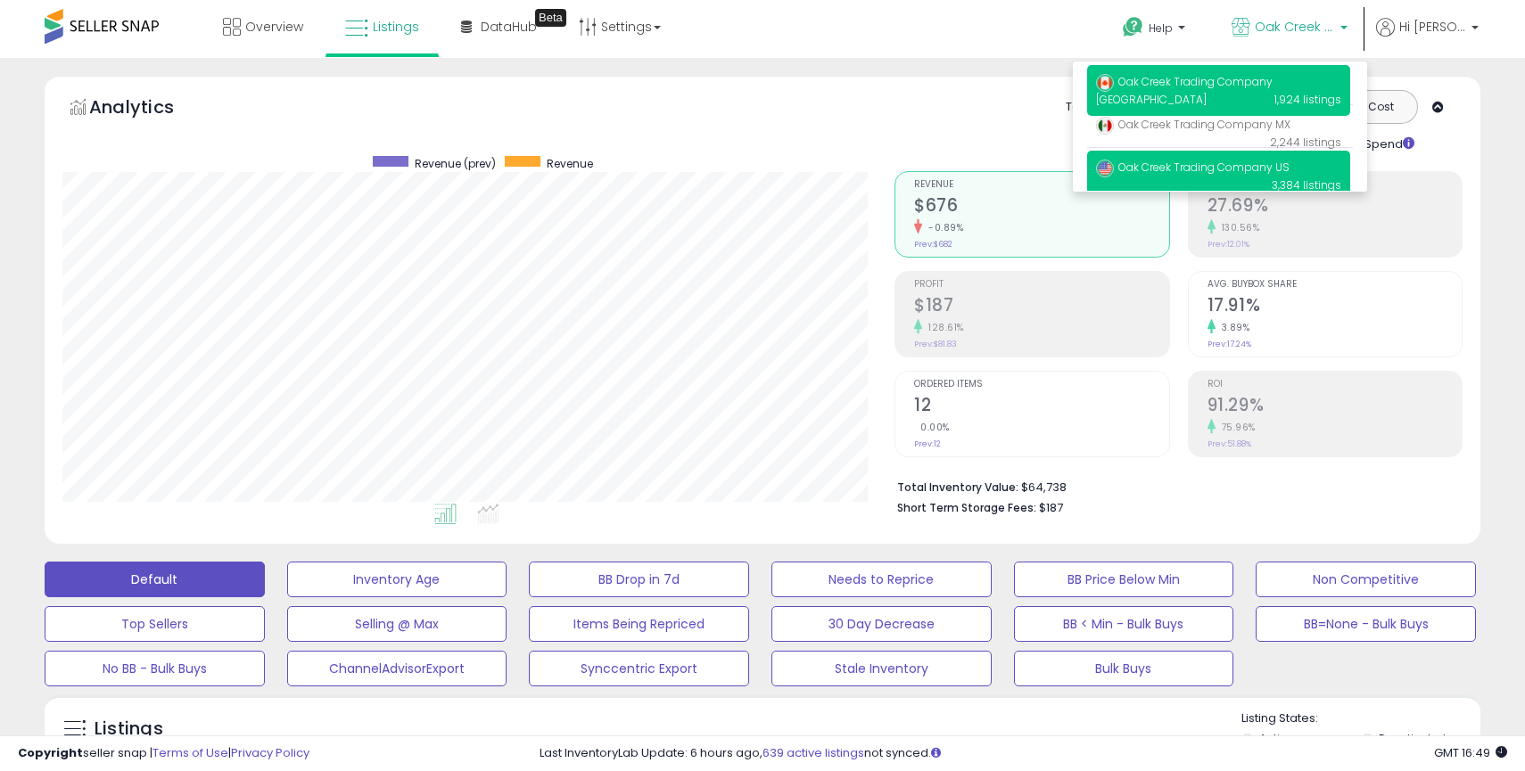
click at [1190, 169] on span "Oak Creek Trading Company US" at bounding box center [1193, 167] width 194 height 15
